Goal: Task Accomplishment & Management: Manage account settings

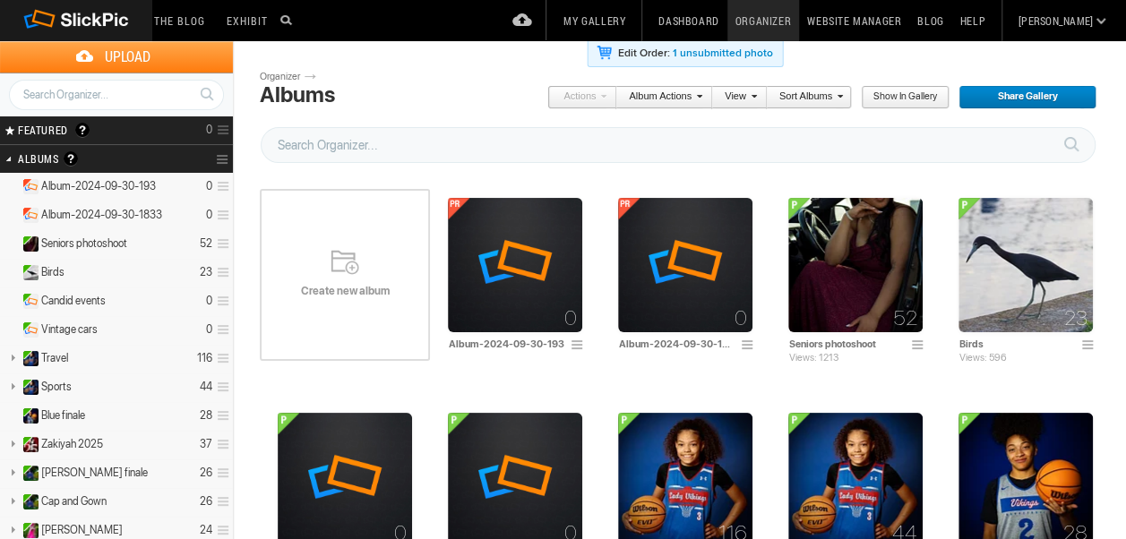
click at [349, 284] on span "Create new album" at bounding box center [345, 291] width 170 height 14
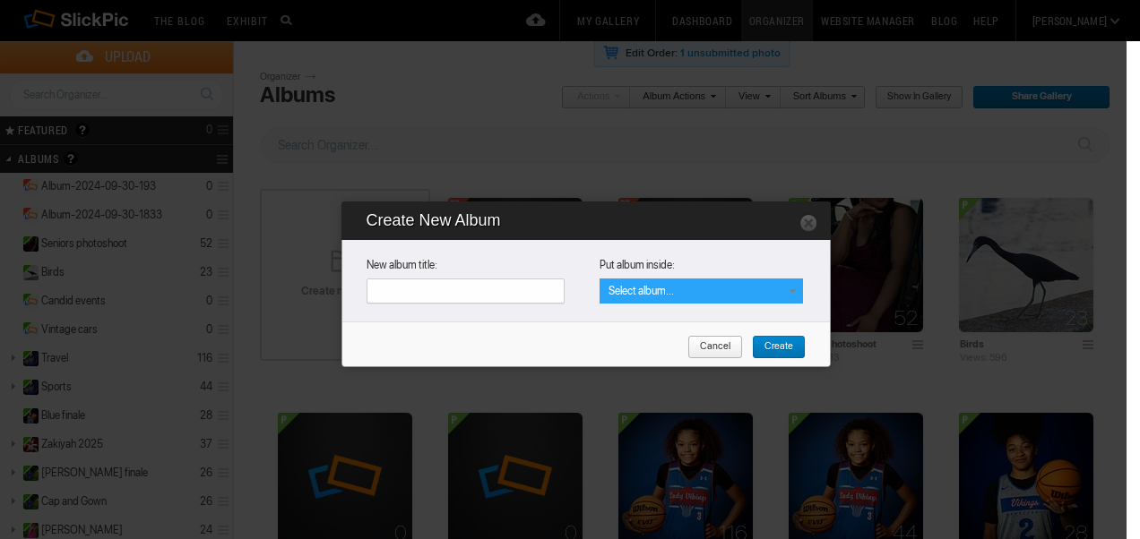
click at [794, 290] on span at bounding box center [792, 291] width 14 height 14
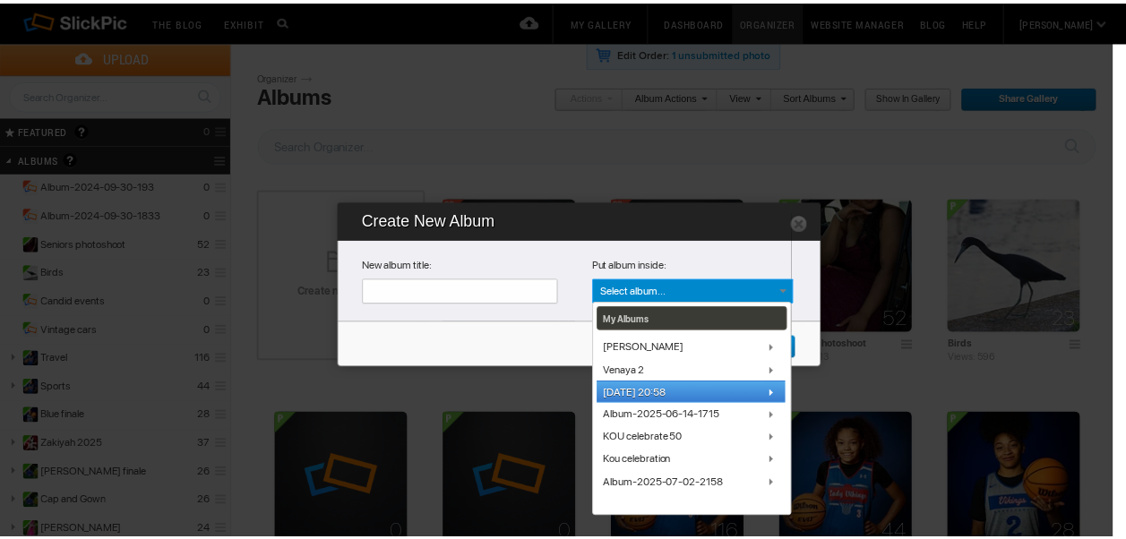
scroll to position [271, 0]
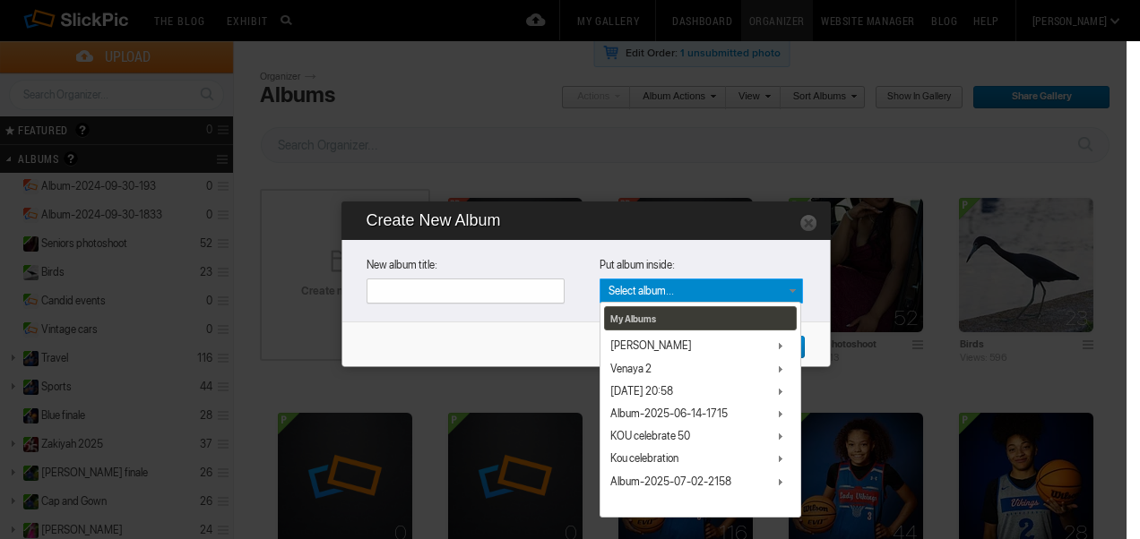
click at [805, 224] on link at bounding box center [808, 222] width 18 height 18
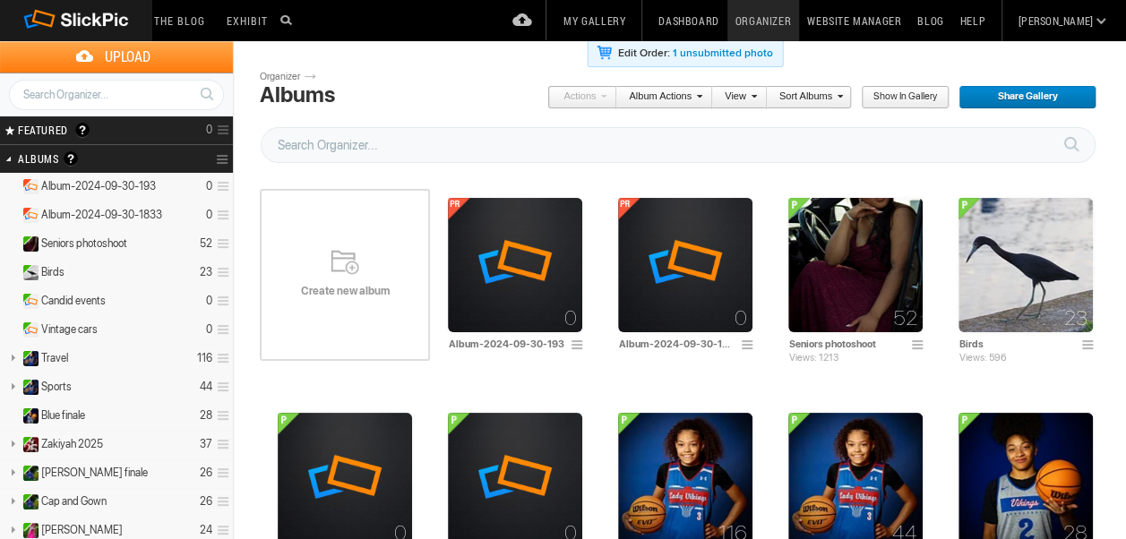
click at [97, 54] on span "Upload" at bounding box center [127, 56] width 211 height 31
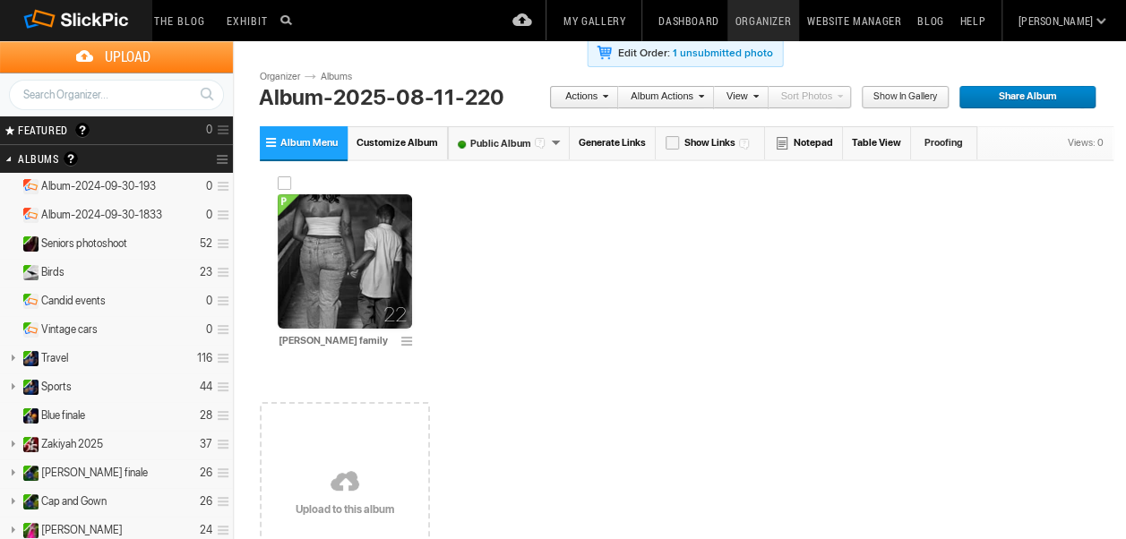
click at [346, 292] on img at bounding box center [345, 261] width 134 height 134
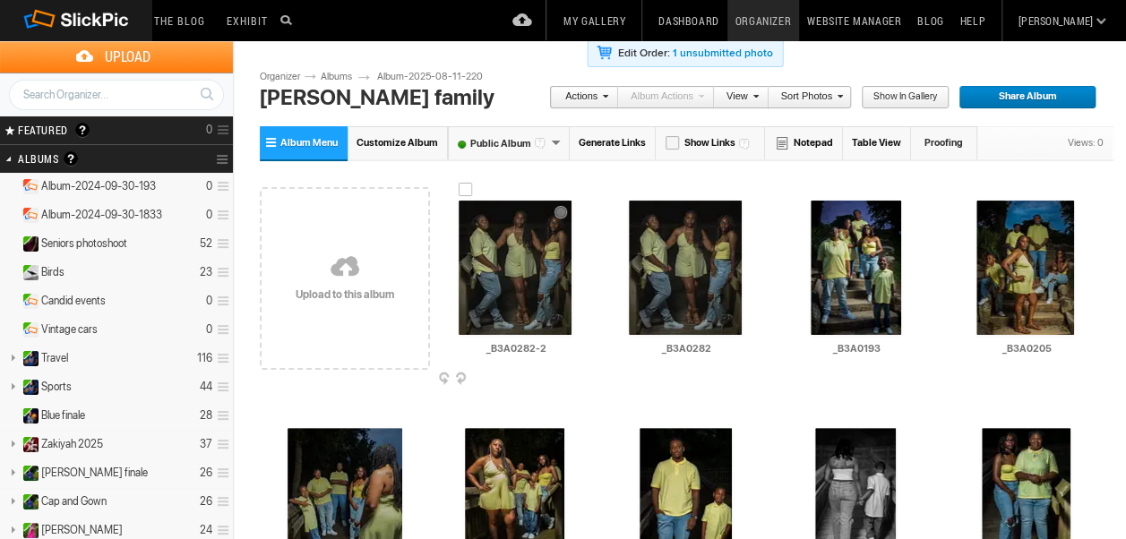
click at [536, 269] on img at bounding box center [515, 268] width 113 height 134
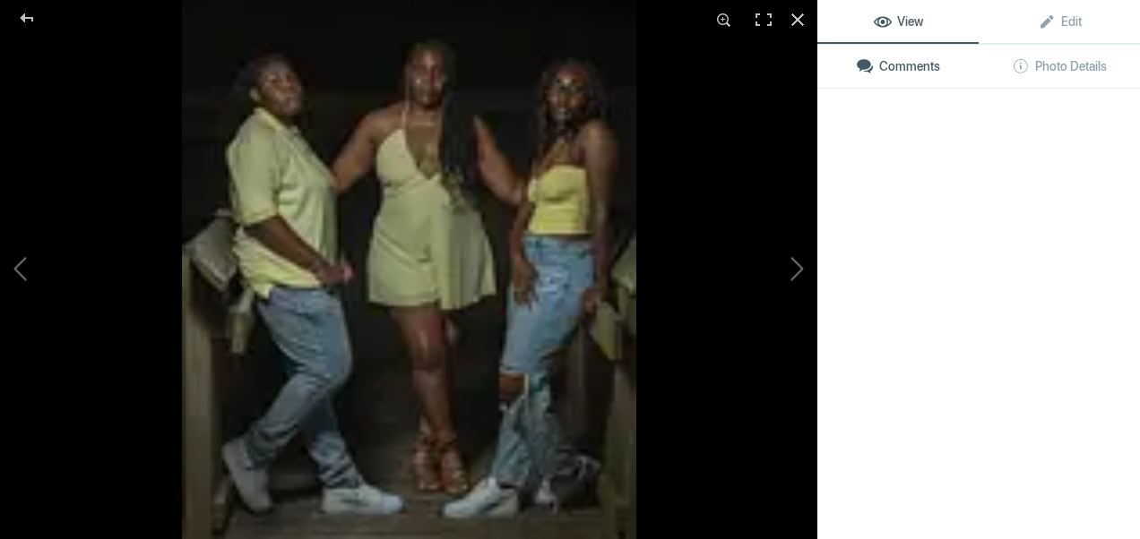
click at [536, 269] on img at bounding box center [409, 269] width 454 height 539
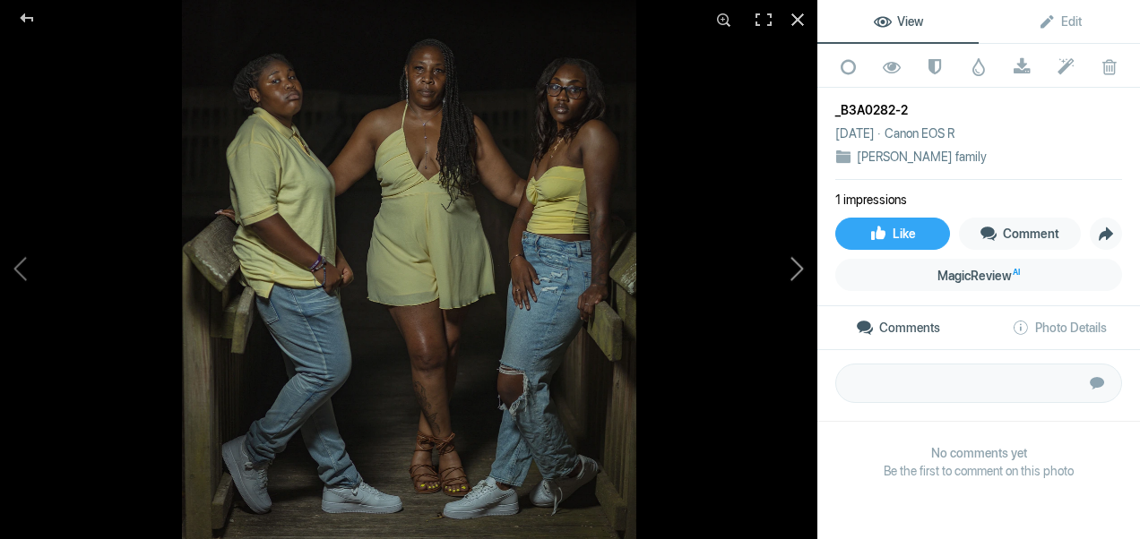
click at [799, 271] on button at bounding box center [750, 270] width 134 height 194
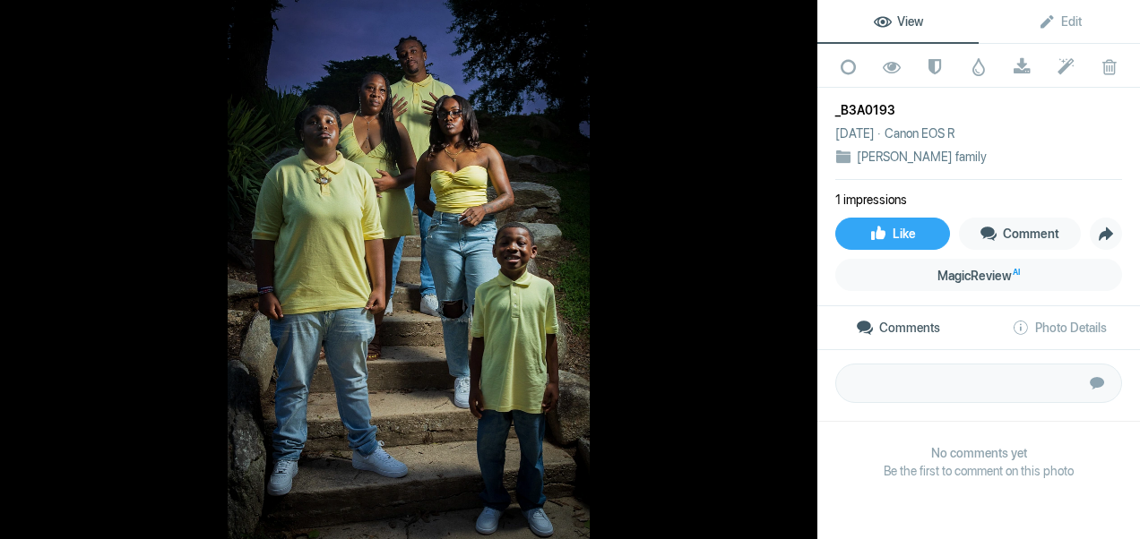
click at [799, 271] on button at bounding box center [750, 270] width 134 height 194
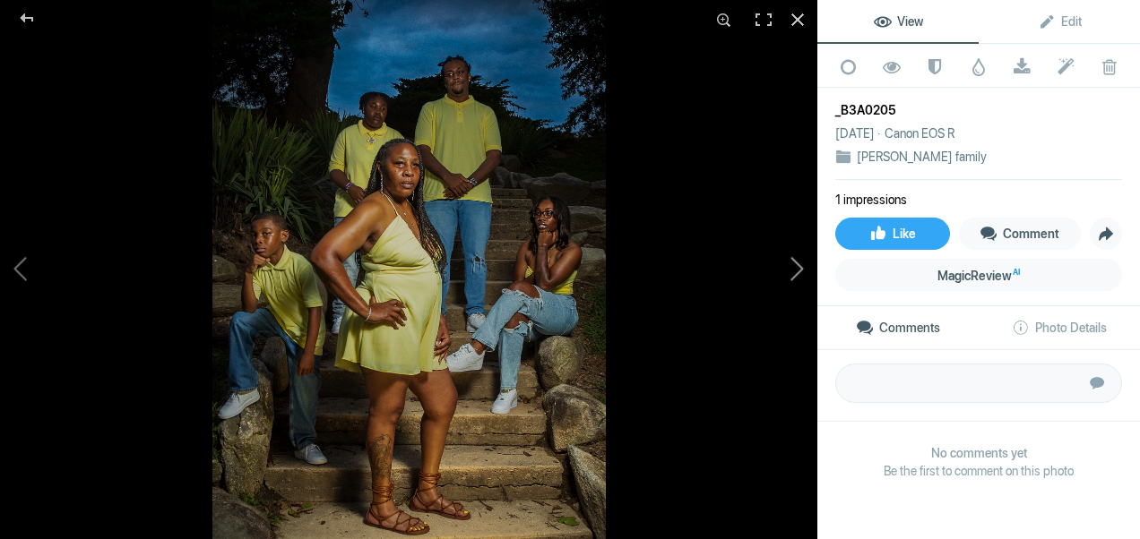
click at [798, 271] on button at bounding box center [750, 270] width 134 height 194
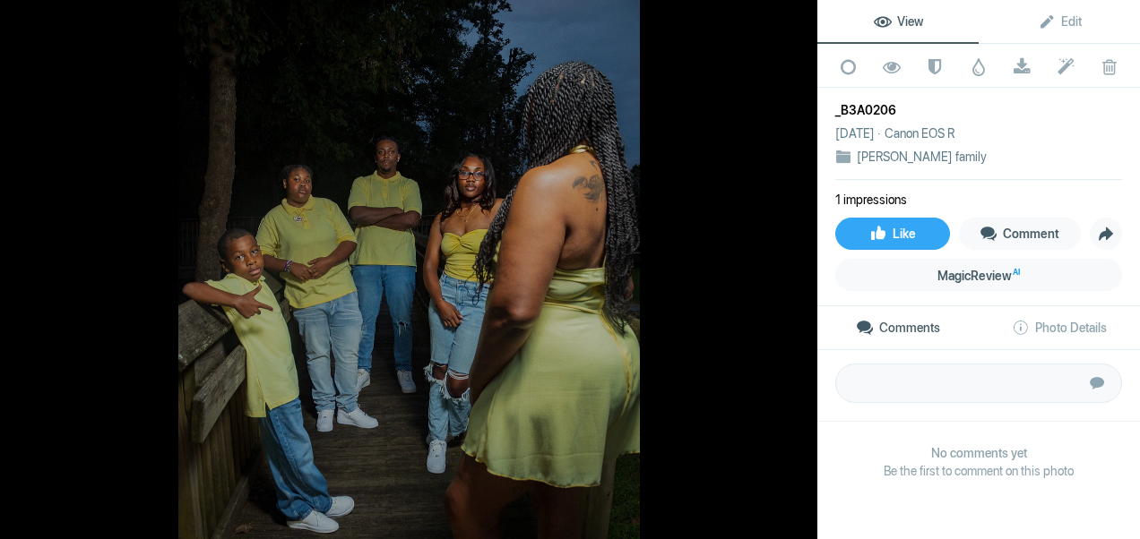
click at [798, 271] on button at bounding box center [750, 270] width 134 height 194
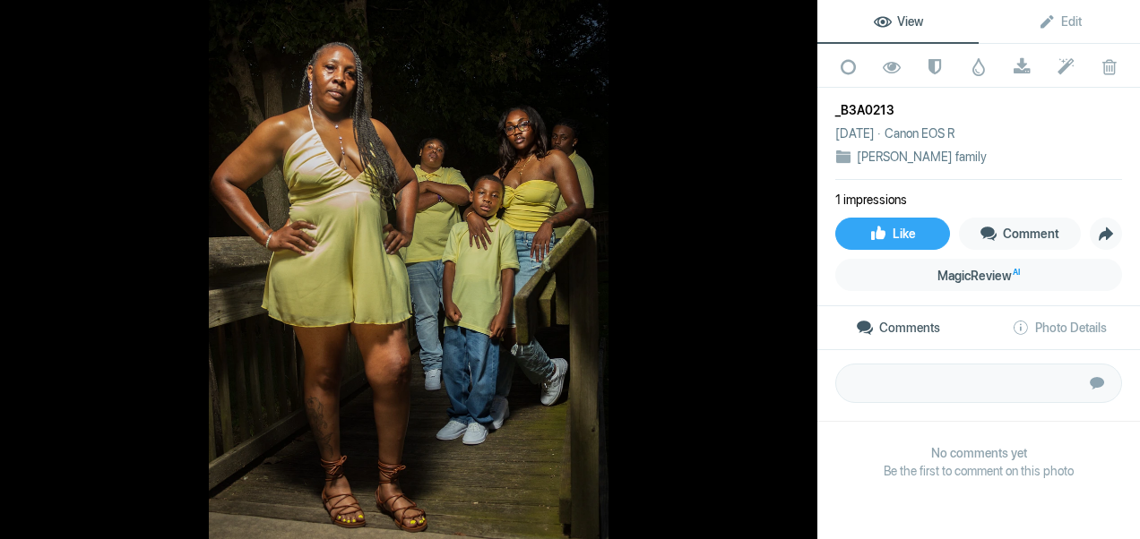
click at [797, 271] on button at bounding box center [750, 270] width 134 height 194
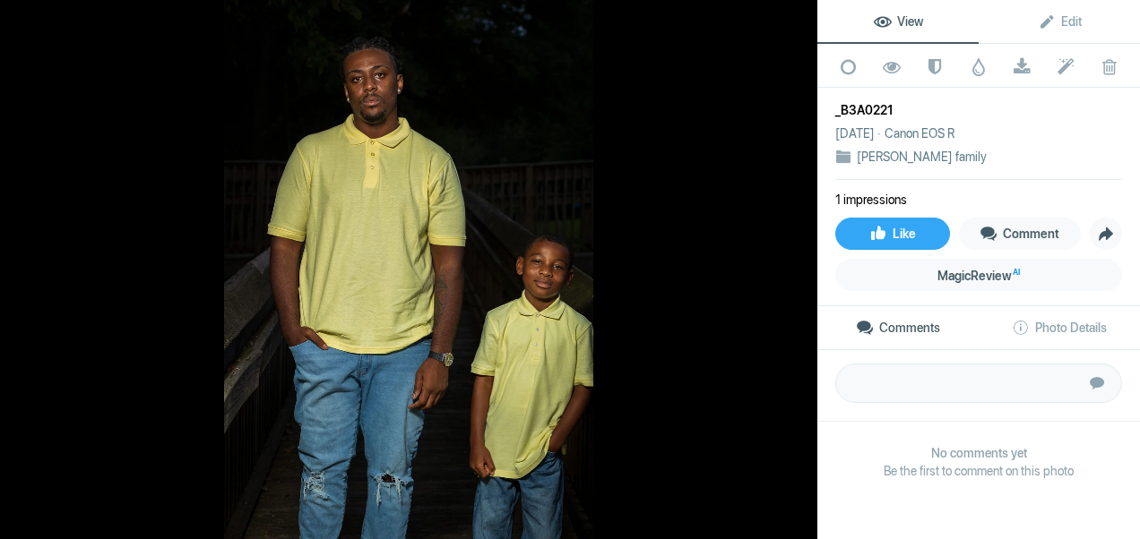
click at [797, 271] on button at bounding box center [750, 270] width 134 height 194
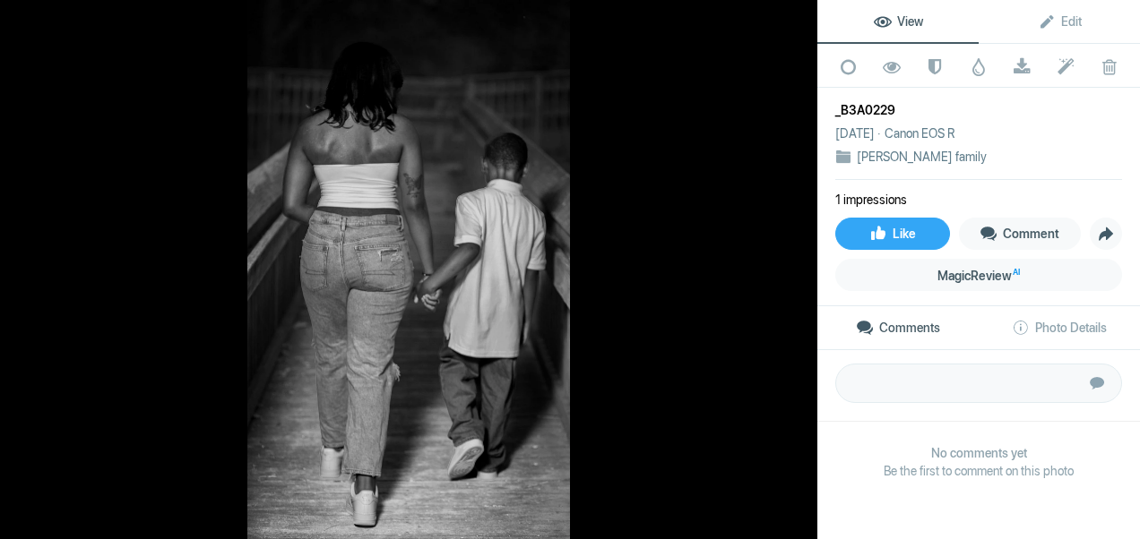
click at [797, 271] on button at bounding box center [750, 270] width 134 height 194
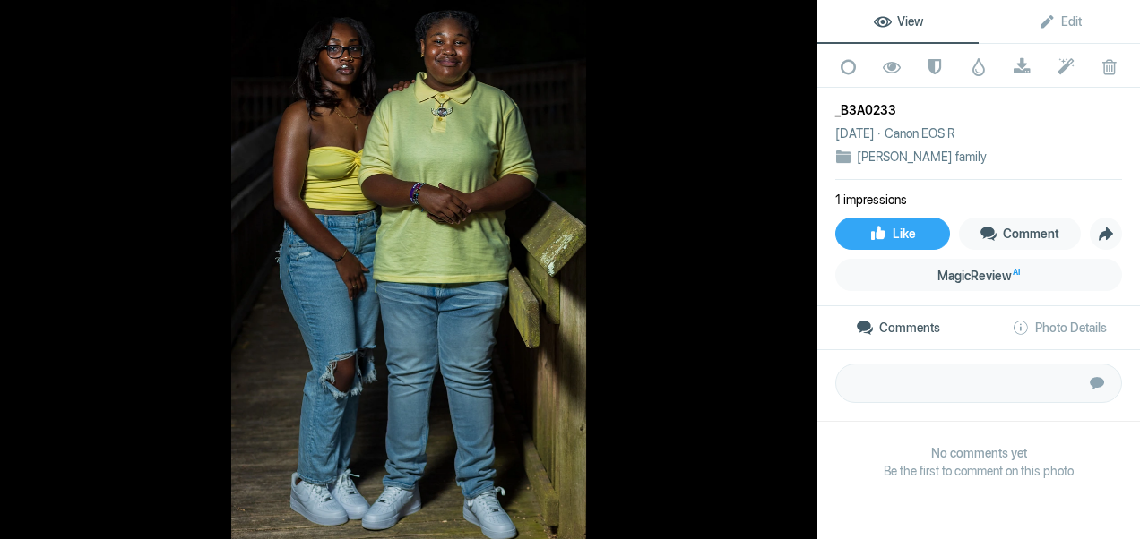
click at [797, 271] on button at bounding box center [750, 270] width 134 height 194
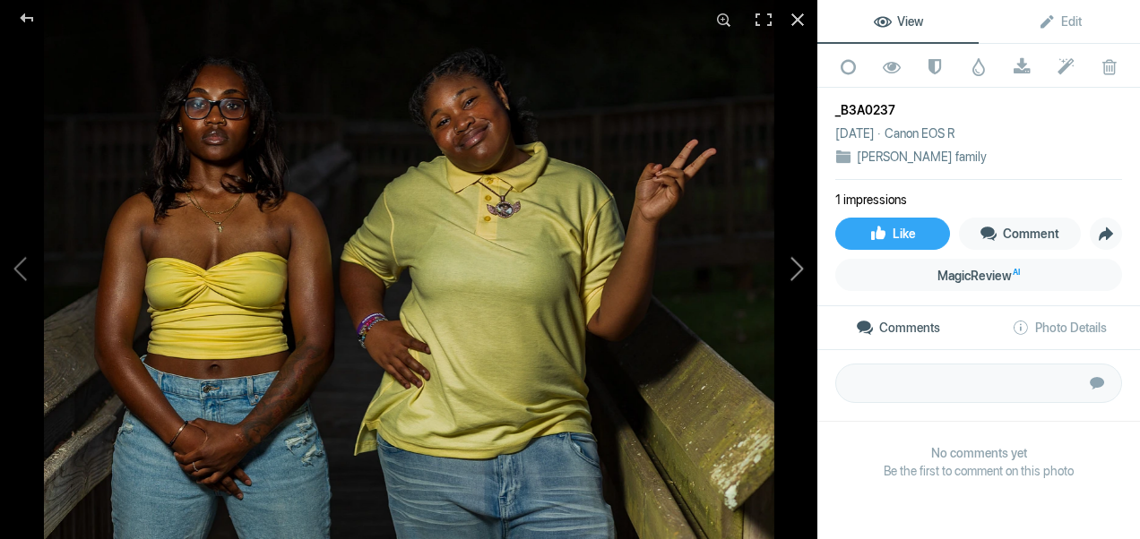
click at [793, 273] on button at bounding box center [750, 270] width 134 height 194
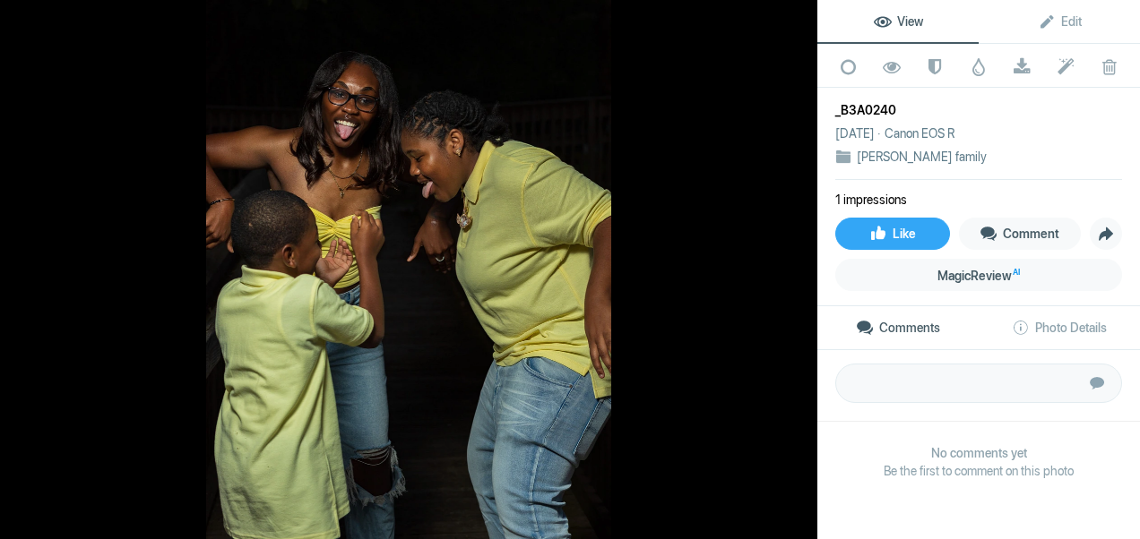
click at [793, 273] on button at bounding box center [750, 270] width 134 height 194
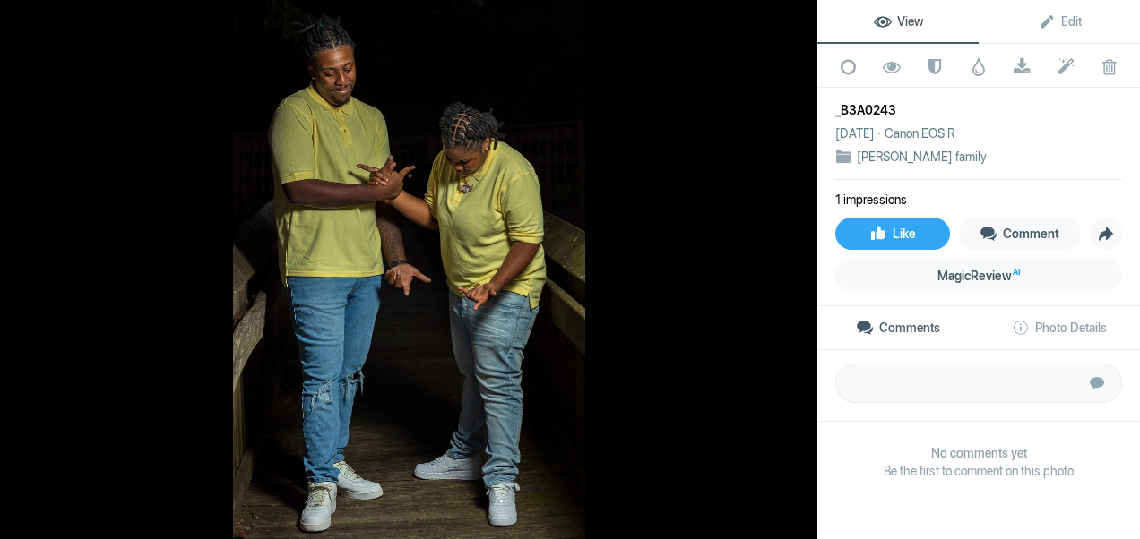
click at [793, 273] on button at bounding box center [750, 270] width 134 height 194
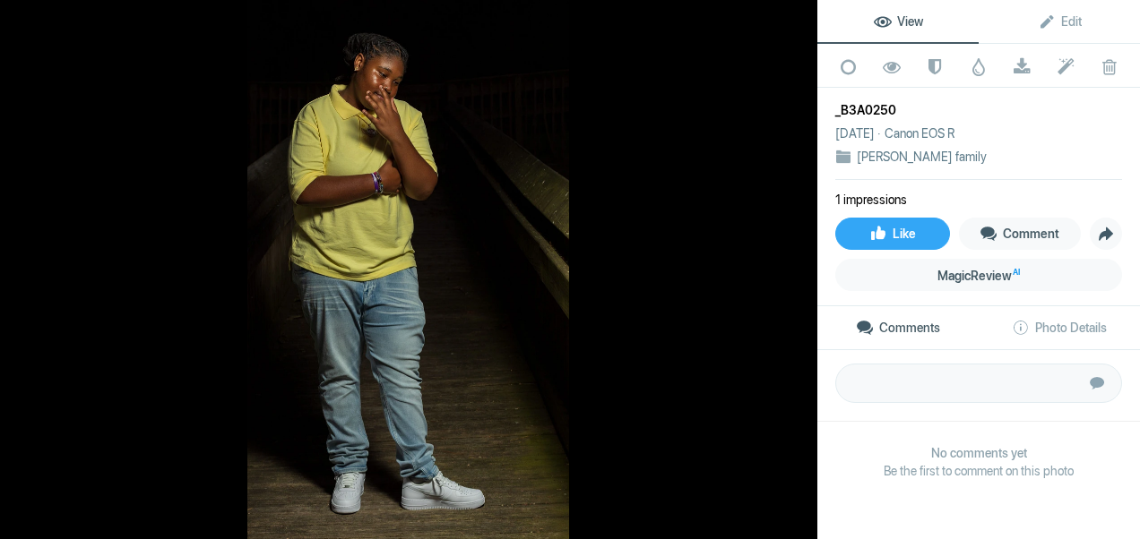
click at [793, 273] on button at bounding box center [750, 270] width 134 height 194
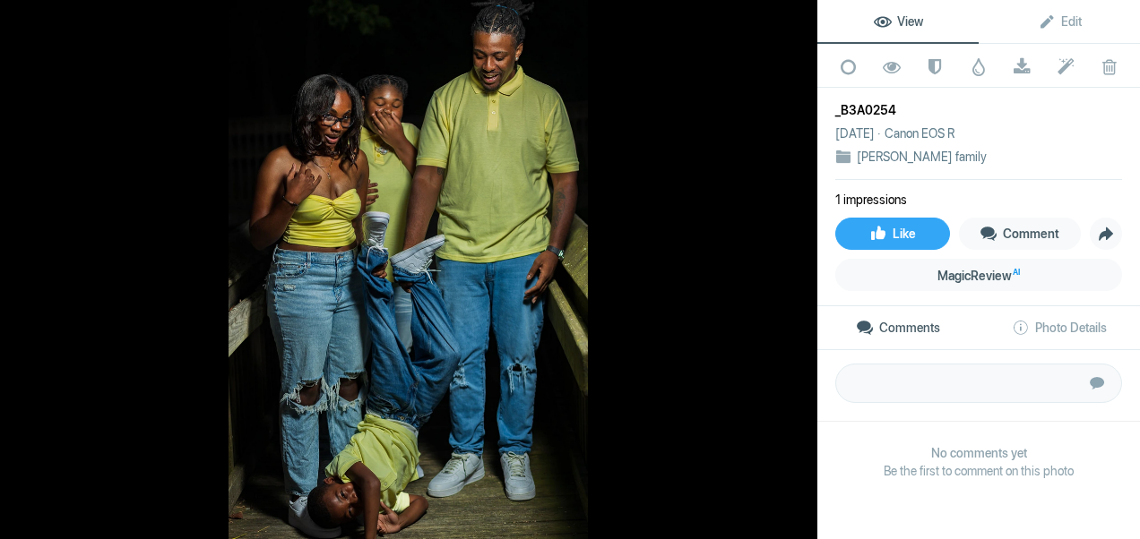
click at [793, 273] on button at bounding box center [750, 270] width 134 height 194
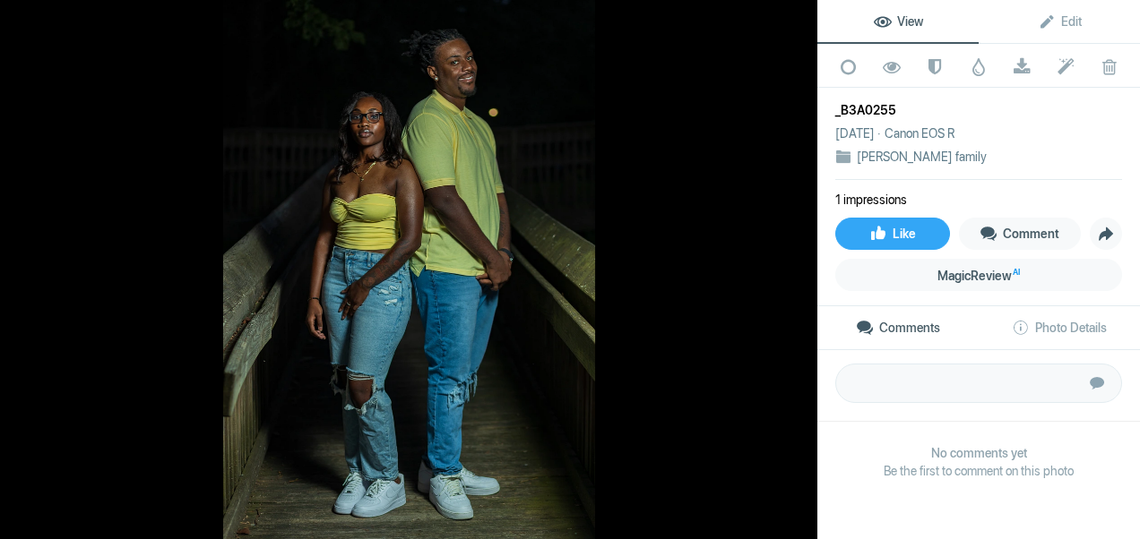
click at [793, 273] on button at bounding box center [750, 270] width 134 height 194
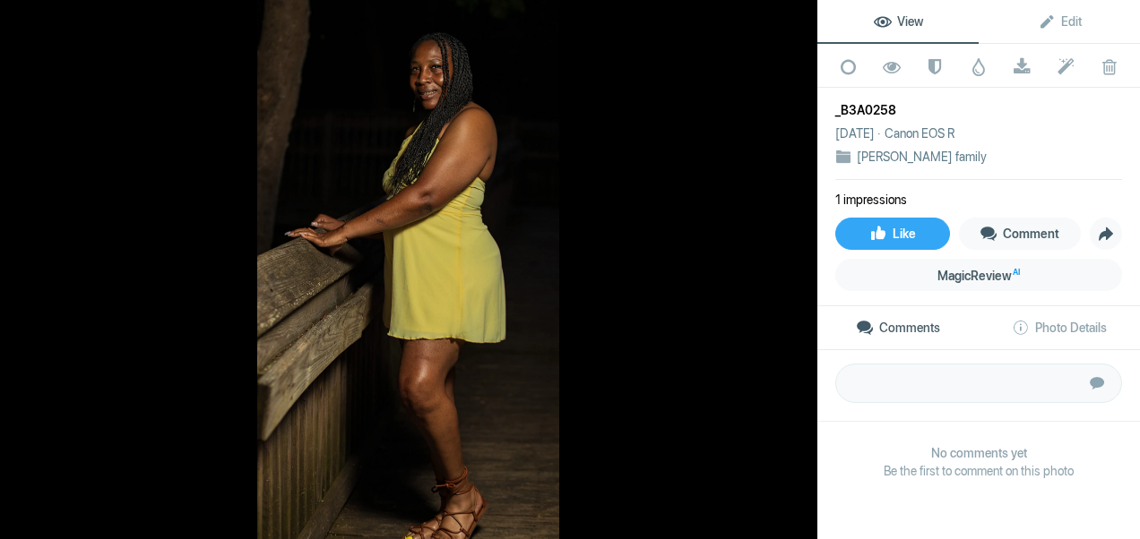
click at [793, 273] on button at bounding box center [750, 270] width 134 height 194
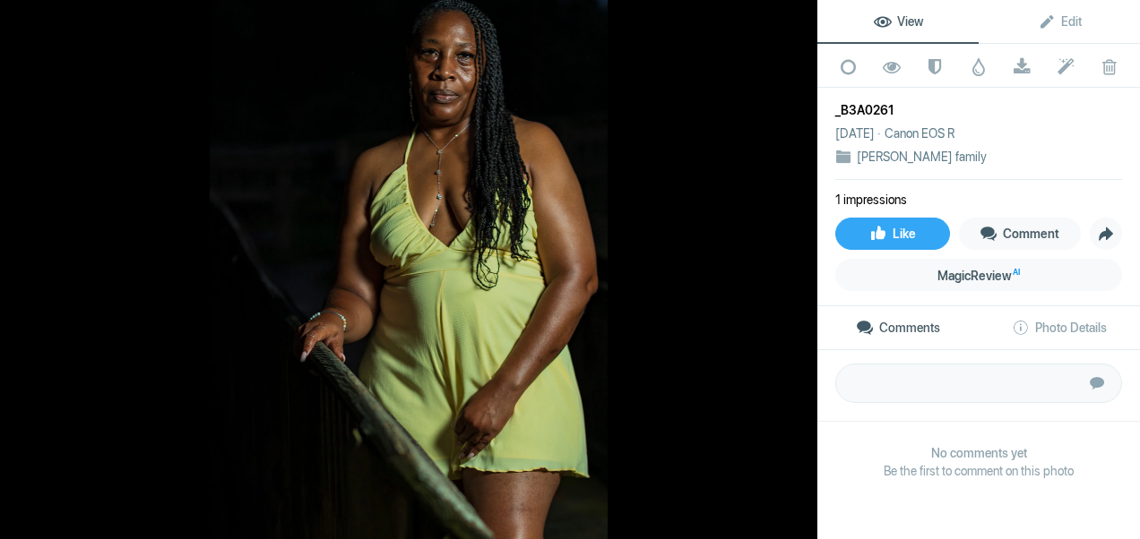
click at [793, 273] on button at bounding box center [750, 270] width 134 height 194
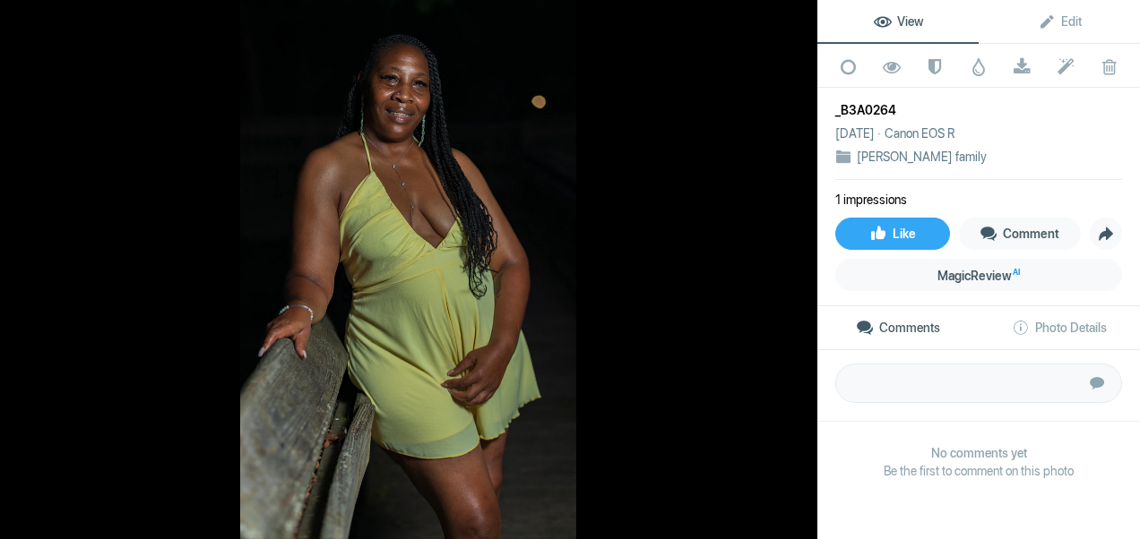
click at [793, 273] on button at bounding box center [750, 270] width 134 height 194
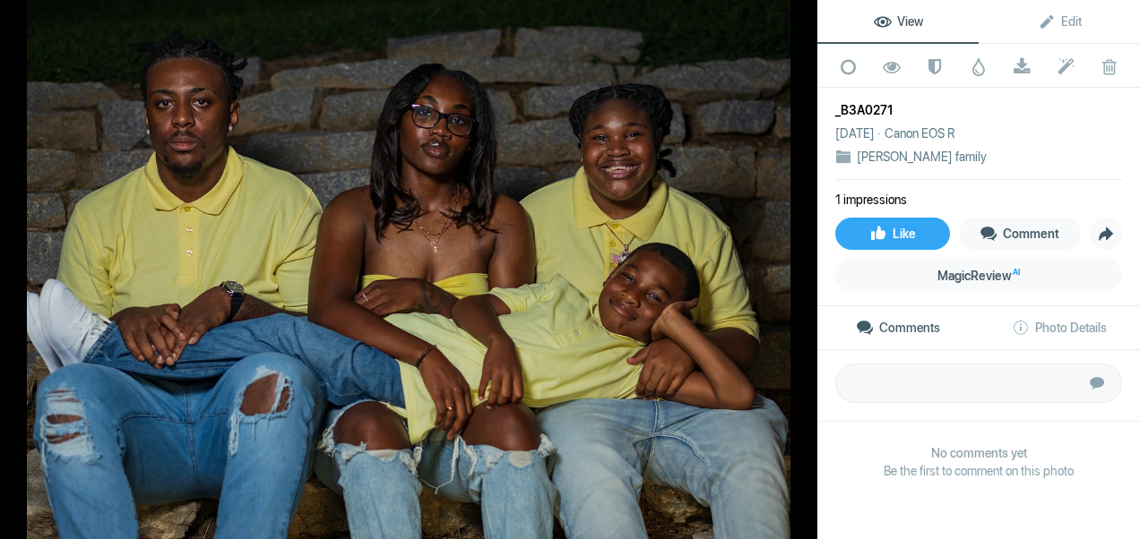
click at [793, 273] on button at bounding box center [750, 270] width 134 height 194
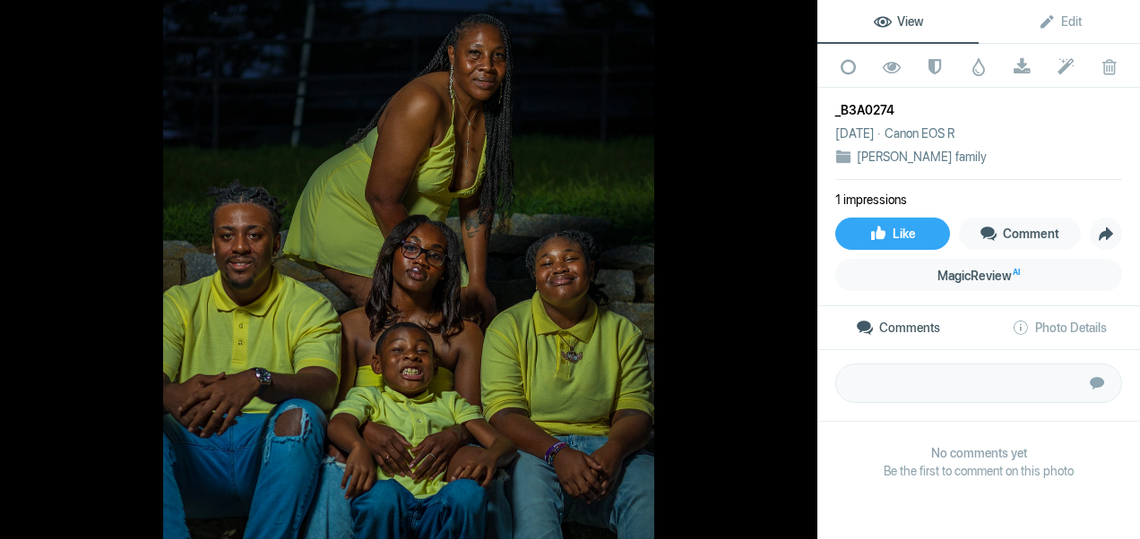
click at [793, 273] on button at bounding box center [750, 270] width 134 height 194
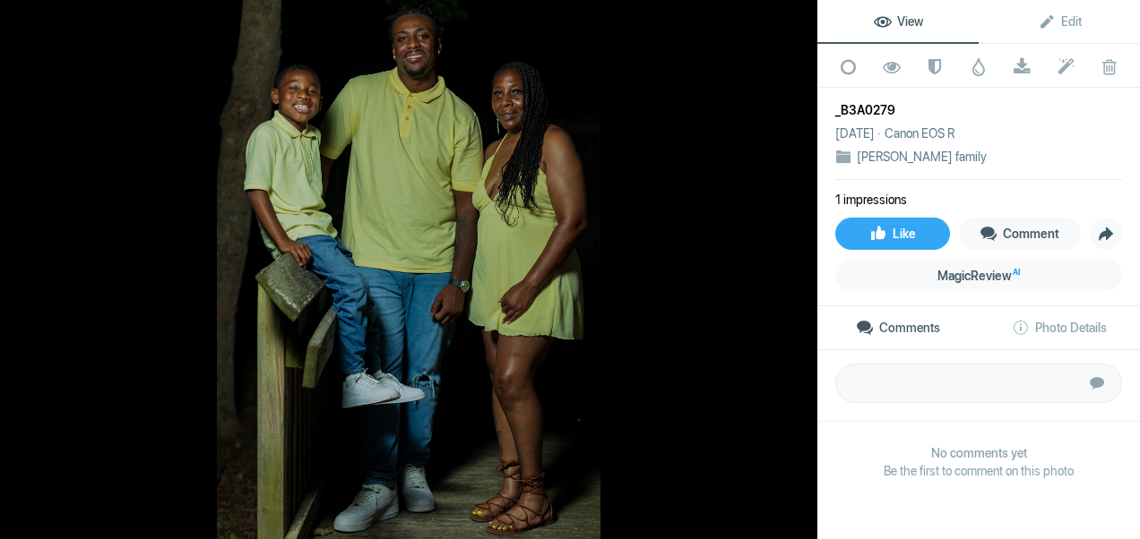
click at [793, 273] on button at bounding box center [750, 270] width 134 height 194
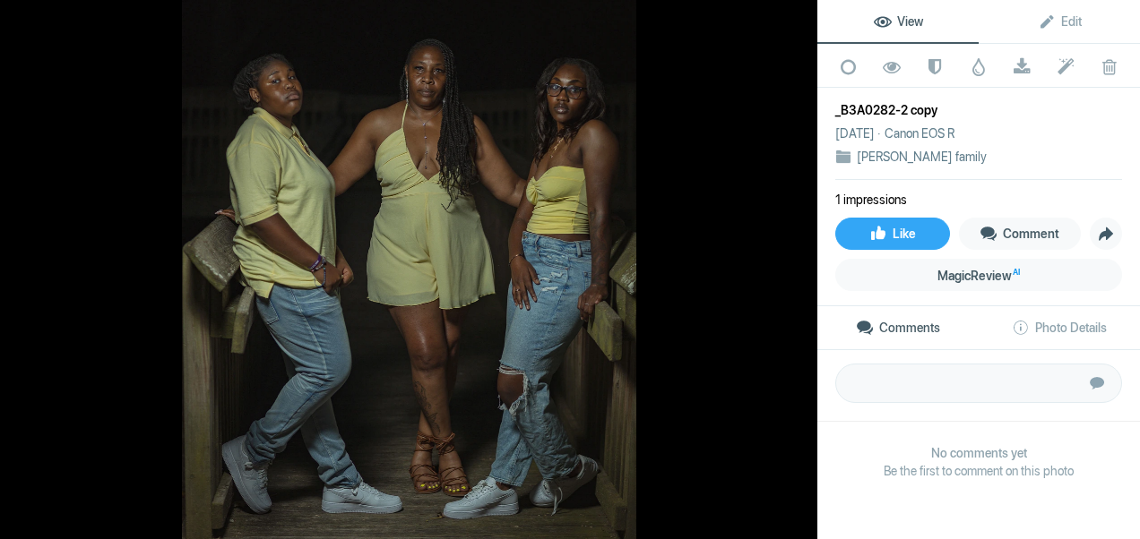
click at [793, 273] on button at bounding box center [750, 270] width 134 height 194
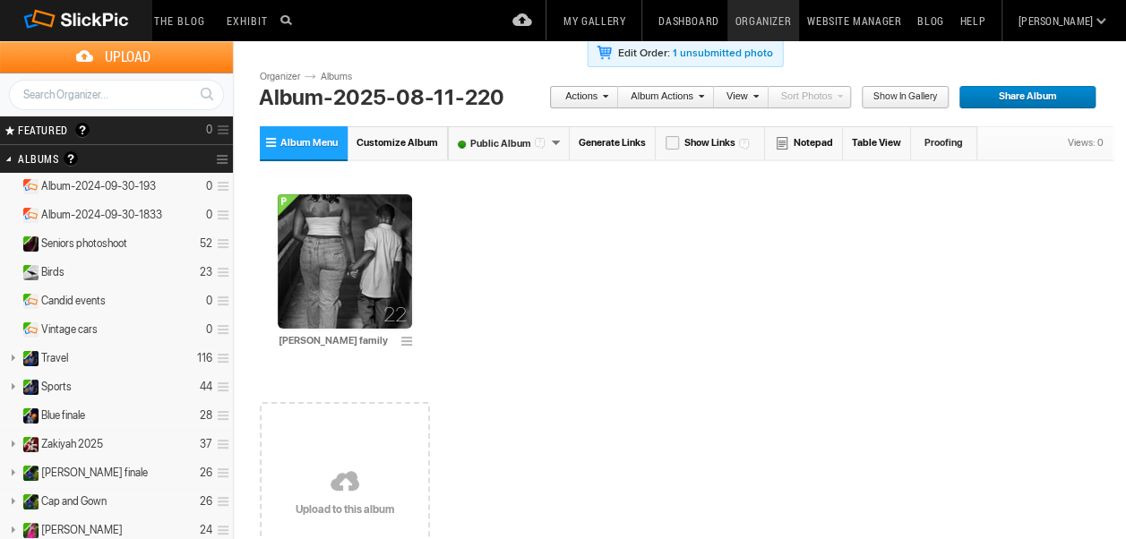
click at [896, 93] on span "Show in Gallery" at bounding box center [899, 97] width 76 height 23
